Goal: Task Accomplishment & Management: Use online tool/utility

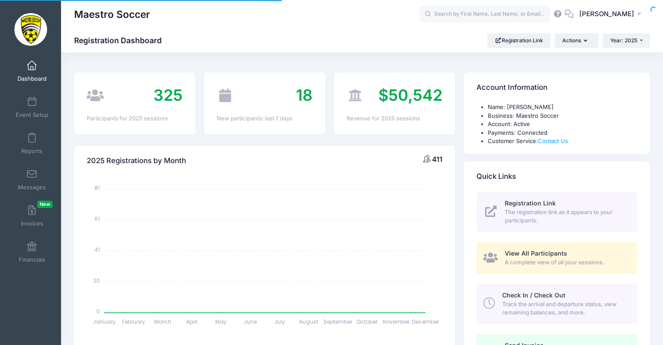
select select
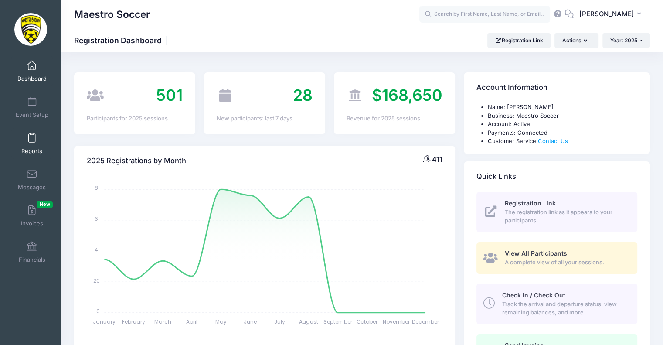
click at [35, 150] on span "Reports" at bounding box center [31, 150] width 21 height 7
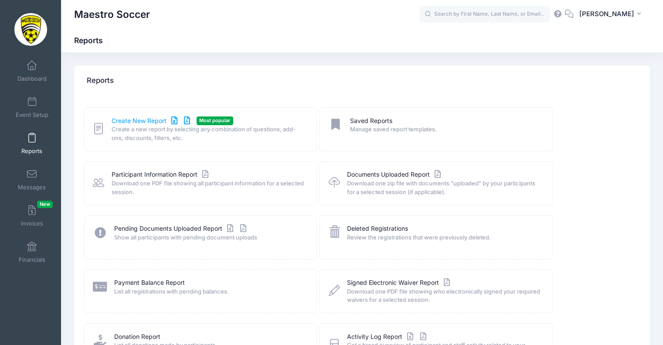
click at [143, 120] on link "Create New Report" at bounding box center [152, 120] width 81 height 9
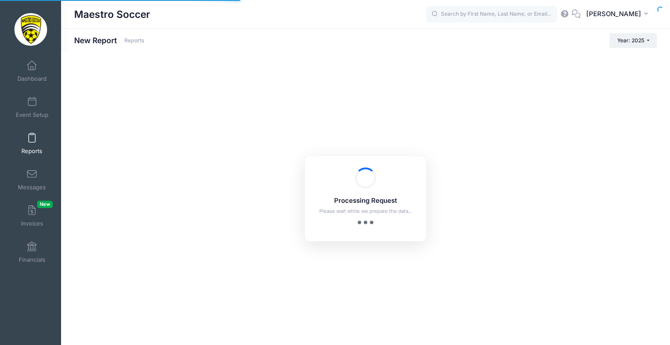
checkbox input "true"
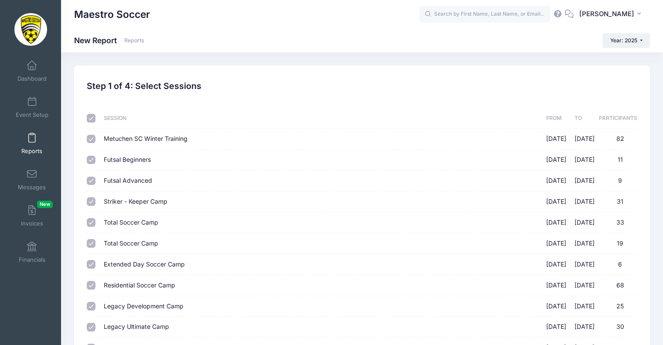
click at [93, 117] on input "checkbox" at bounding box center [91, 118] width 9 height 9
checkbox input "false"
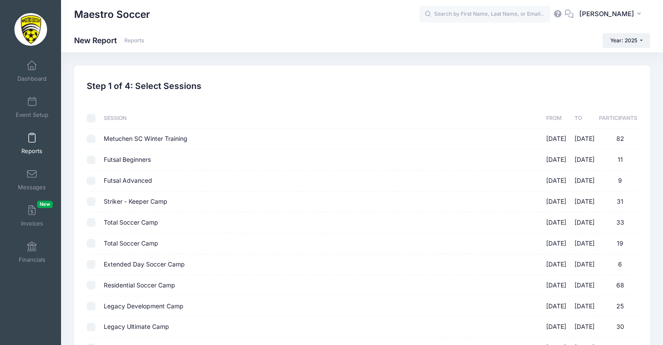
checkbox input "false"
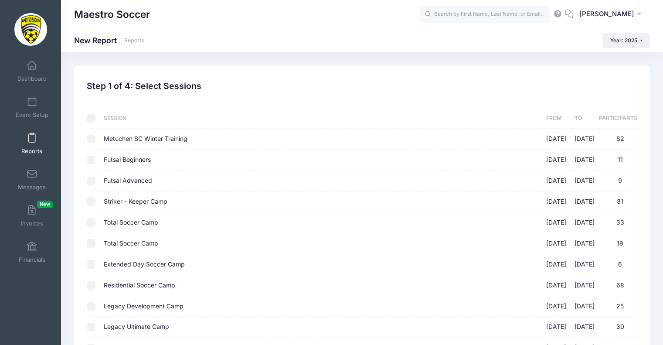
checkbox input "false"
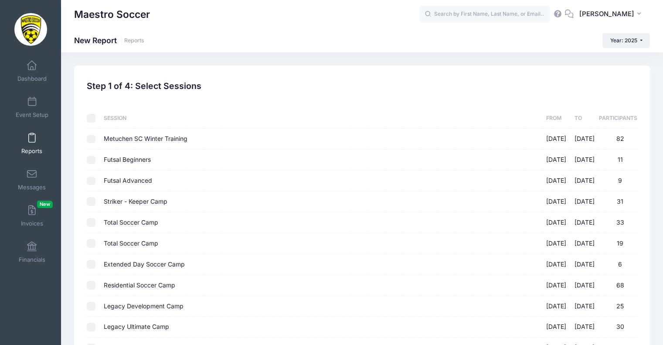
checkbox input "false"
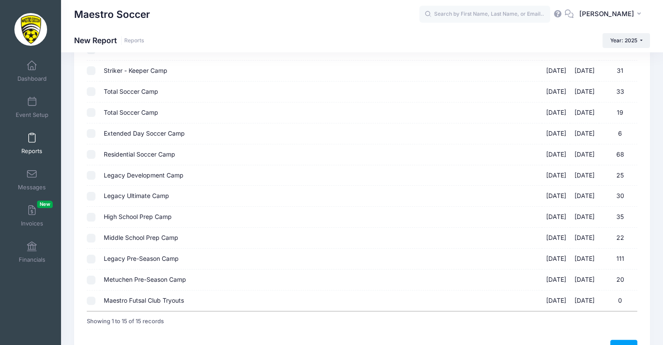
scroll to position [183, 0]
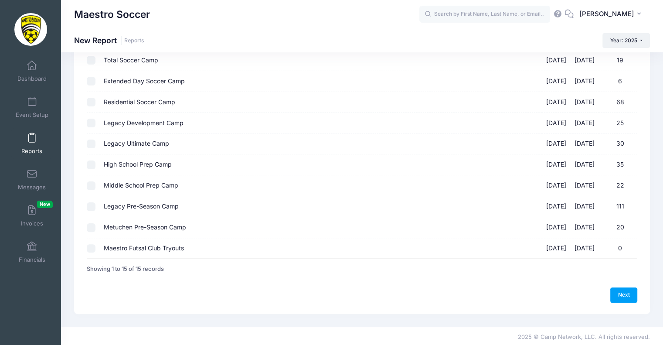
click at [93, 228] on input "Metuchen Pre-Season Camp 08/25/2025 - 08/28/2025 20" at bounding box center [91, 227] width 9 height 9
checkbox input "true"
click at [626, 291] on link "Next" at bounding box center [624, 294] width 27 height 15
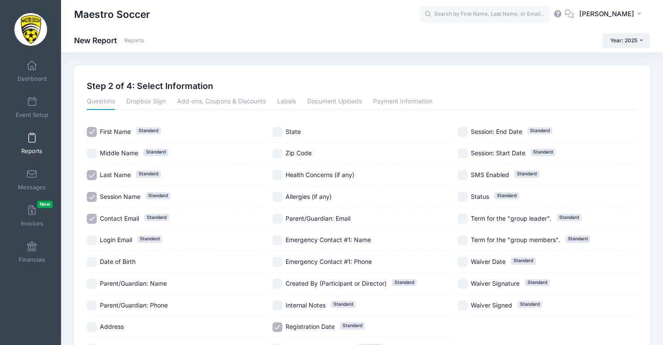
click at [97, 260] on label "Date of Birth" at bounding box center [177, 262] width 180 height 10
checkbox input "true"
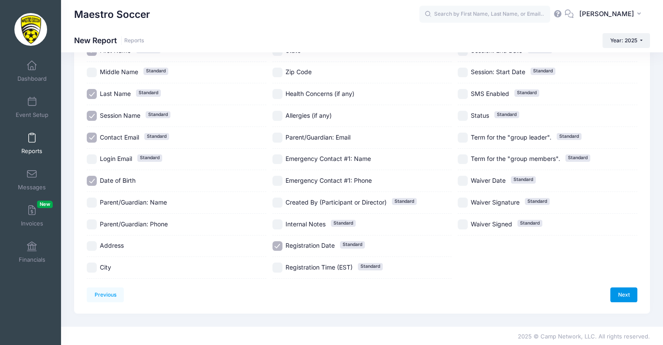
click at [619, 291] on link "Next" at bounding box center [624, 294] width 27 height 15
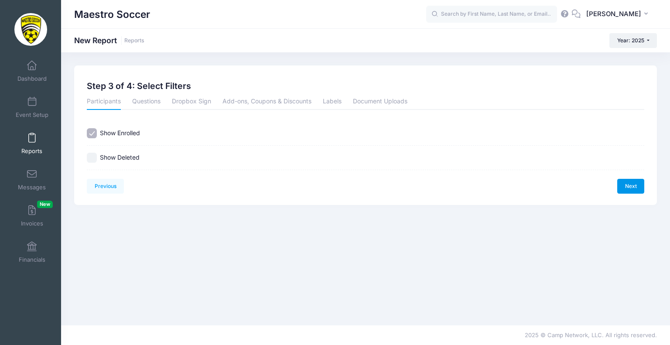
click at [626, 185] on link "Next" at bounding box center [630, 186] width 27 height 15
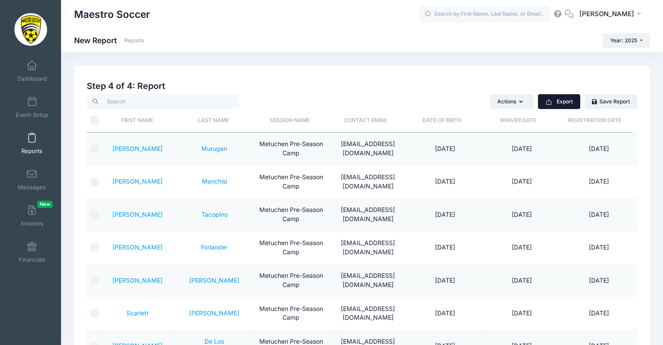
click at [564, 99] on button "Export" at bounding box center [559, 101] width 42 height 15
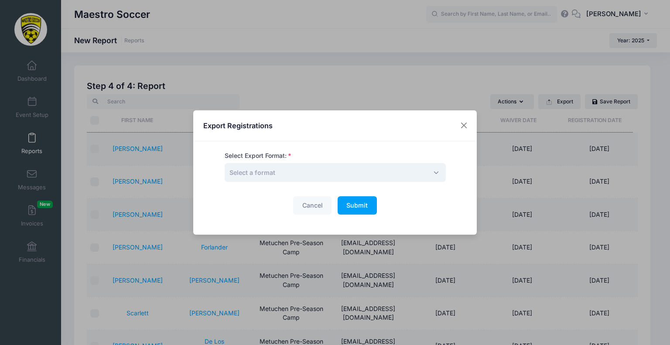
click at [389, 166] on span "Select a format" at bounding box center [335, 172] width 221 height 19
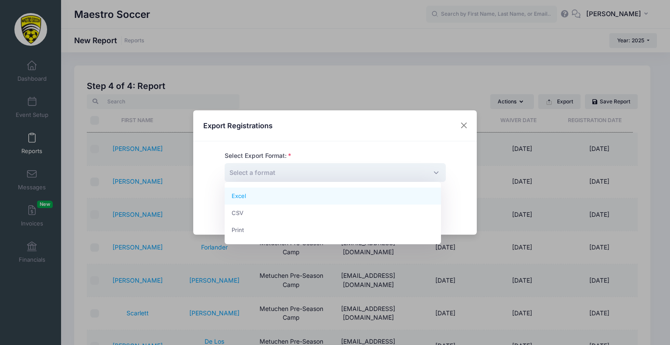
select select "excel"
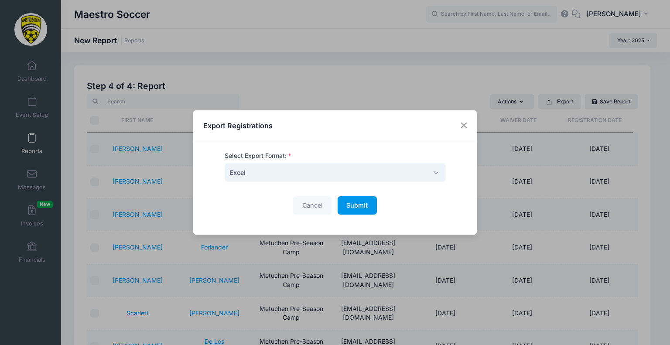
click at [356, 200] on button "Submit Please wait..." at bounding box center [357, 205] width 39 height 19
